Goal: Transaction & Acquisition: Subscribe to service/newsletter

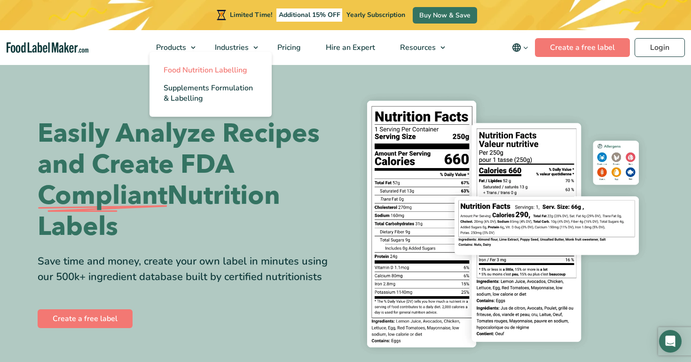
click at [184, 69] on span "Food Nutrition Labelling" at bounding box center [206, 70] width 84 height 10
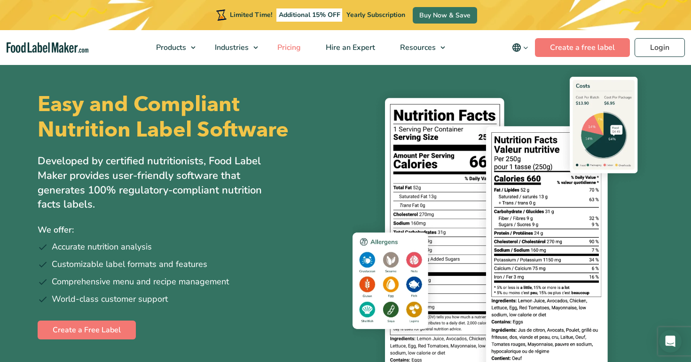
click at [298, 46] on span "Pricing" at bounding box center [288, 47] width 27 height 10
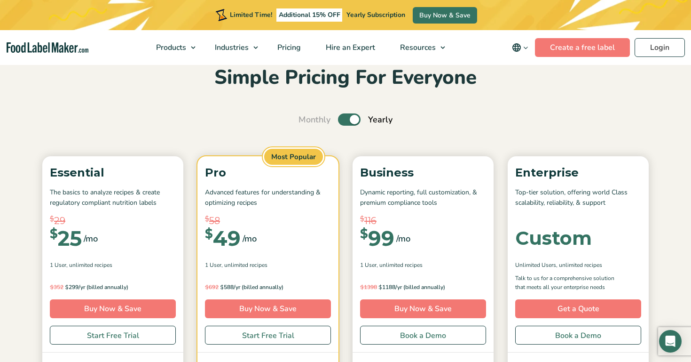
scroll to position [46, 0]
